Goal: Register for event/course

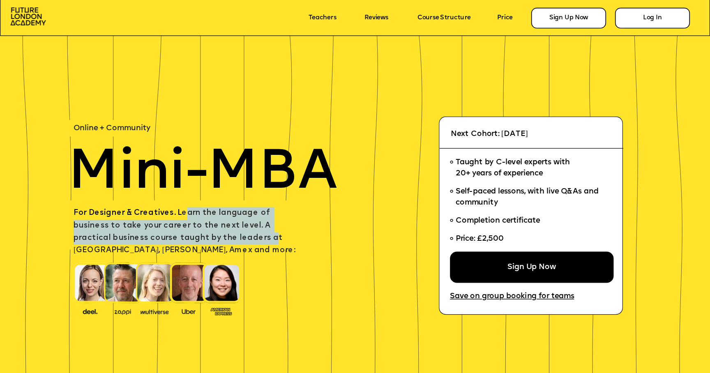
drag, startPoint x: 180, startPoint y: 215, endPoint x: 189, endPoint y: 236, distance: 22.8
click at [189, 236] on span "For Designer & Creatives. L earn the language of business to take your career t…" at bounding box center [185, 232] width 222 height 45
click at [226, 225] on span "For Designer & Creatives. L earn the language of business to take your career t…" at bounding box center [185, 232] width 222 height 45
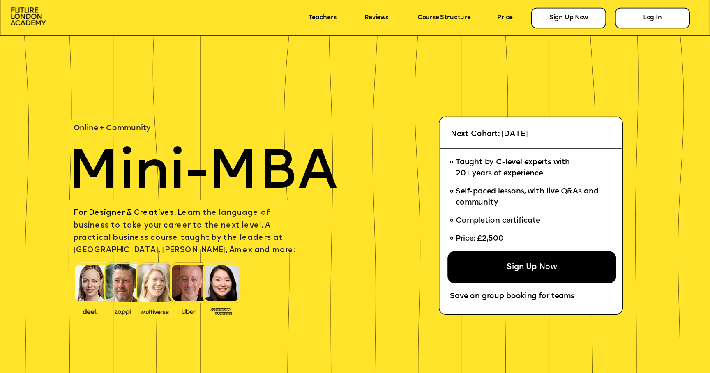
click at [560, 268] on div "Sign Up Now" at bounding box center [532, 267] width 169 height 32
click at [458, 18] on link "Course Structure" at bounding box center [444, 17] width 53 height 7
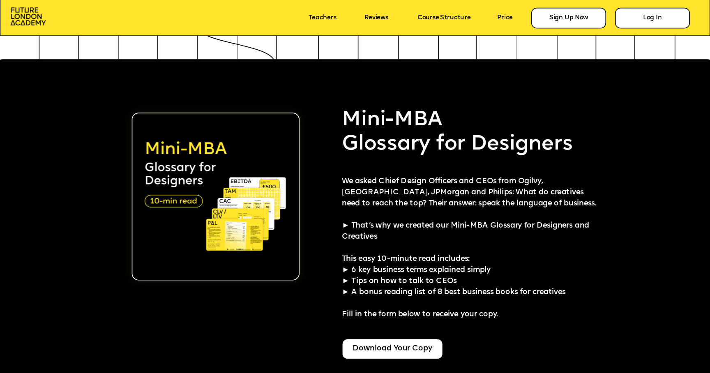
scroll to position [1786, 0]
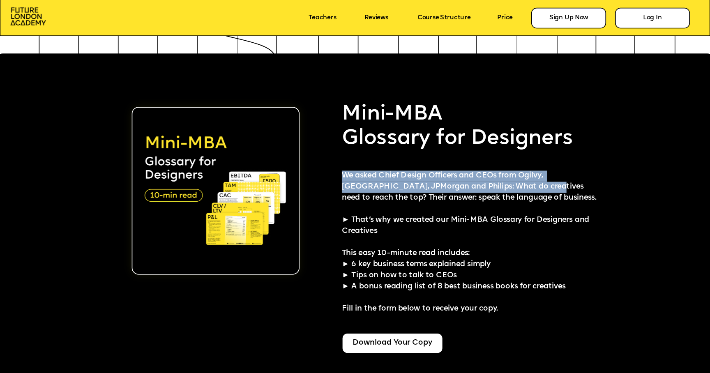
drag, startPoint x: 413, startPoint y: 179, endPoint x: 523, endPoint y: 188, distance: 111.0
click at [523, 188] on span "We asked Chief Design Officers and CEOs from Ogilvy, [GEOGRAPHIC_DATA], JPMorga…" at bounding box center [469, 203] width 254 height 63
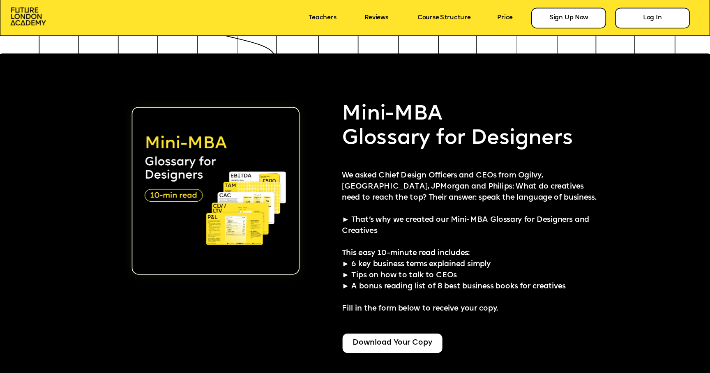
click at [535, 188] on span "We asked Chief Design Officers and CEOs from Ogilvy, [GEOGRAPHIC_DATA], JPMorga…" at bounding box center [469, 203] width 254 height 63
click at [457, 222] on span "We asked Chief Design Officers and CEOs from Ogilvy, [GEOGRAPHIC_DATA], JPMorga…" at bounding box center [469, 203] width 254 height 63
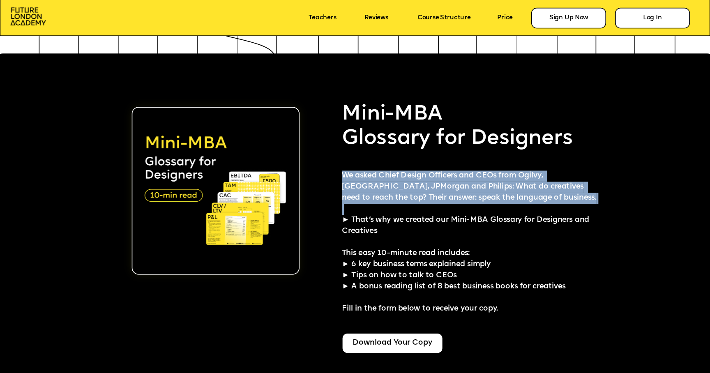
click at [457, 222] on span "We asked Chief Design Officers and CEOs from Ogilvy, [GEOGRAPHIC_DATA], JPMorga…" at bounding box center [469, 203] width 254 height 63
click at [398, 222] on span "We asked Chief Design Officers and CEOs from Ogilvy, [GEOGRAPHIC_DATA], JPMorga…" at bounding box center [469, 203] width 254 height 63
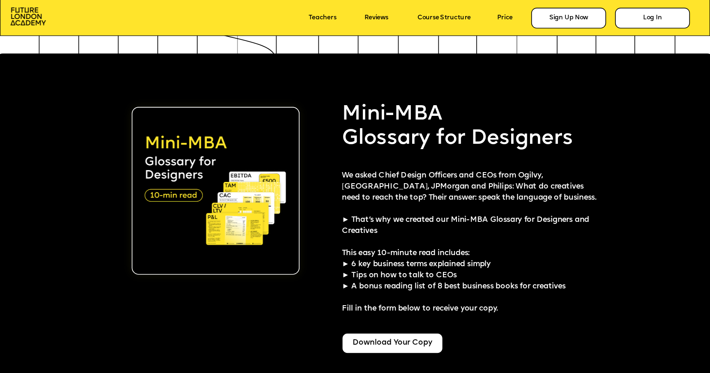
click at [349, 220] on span "We asked Chief Design Officers and CEOs from Ogilvy, [GEOGRAPHIC_DATA], JPMorga…" at bounding box center [469, 203] width 254 height 63
click at [346, 220] on span "We asked Chief Design Officers and CEOs from Ogilvy, [GEOGRAPHIC_DATA], JPMorga…" at bounding box center [469, 203] width 254 height 63
click at [373, 256] on span "This easy 10-minute read includes: ► 6 key business terms explained simply ► Ti…" at bounding box center [454, 281] width 224 height 63
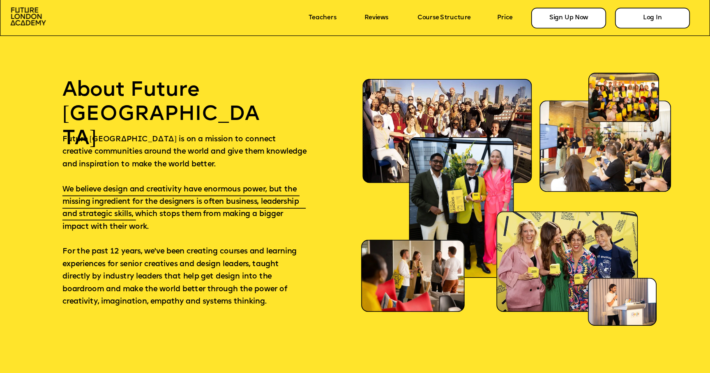
scroll to position [4640, 0]
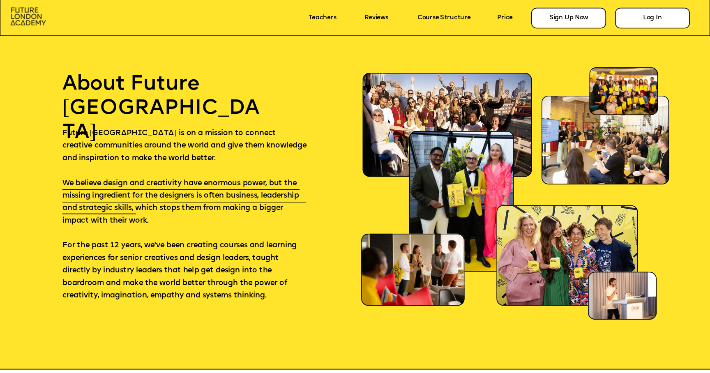
click at [25, 19] on img at bounding box center [27, 16] width 35 height 18
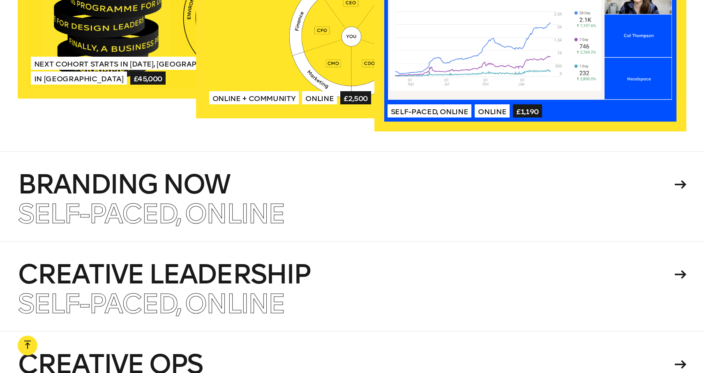
scroll to position [1848, 0]
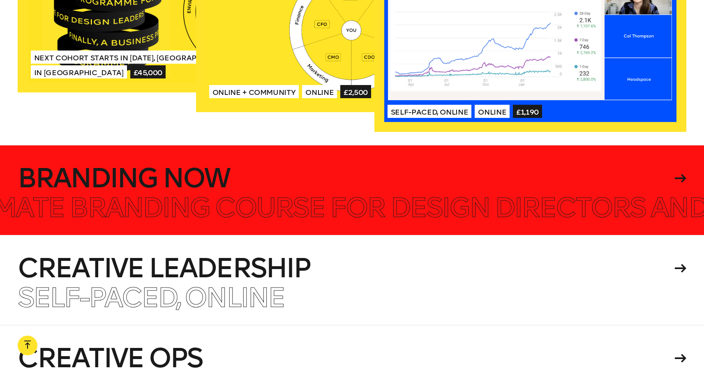
click at [508, 165] on h4 "Branding Now" at bounding box center [345, 178] width 655 height 26
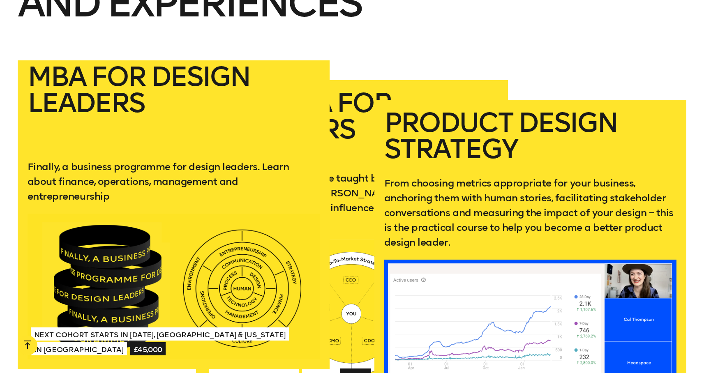
scroll to position [1546, 0]
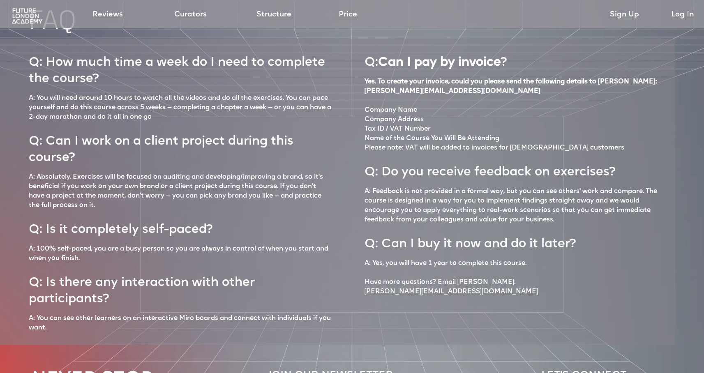
scroll to position [3631, 0]
